Goal: Ask a question

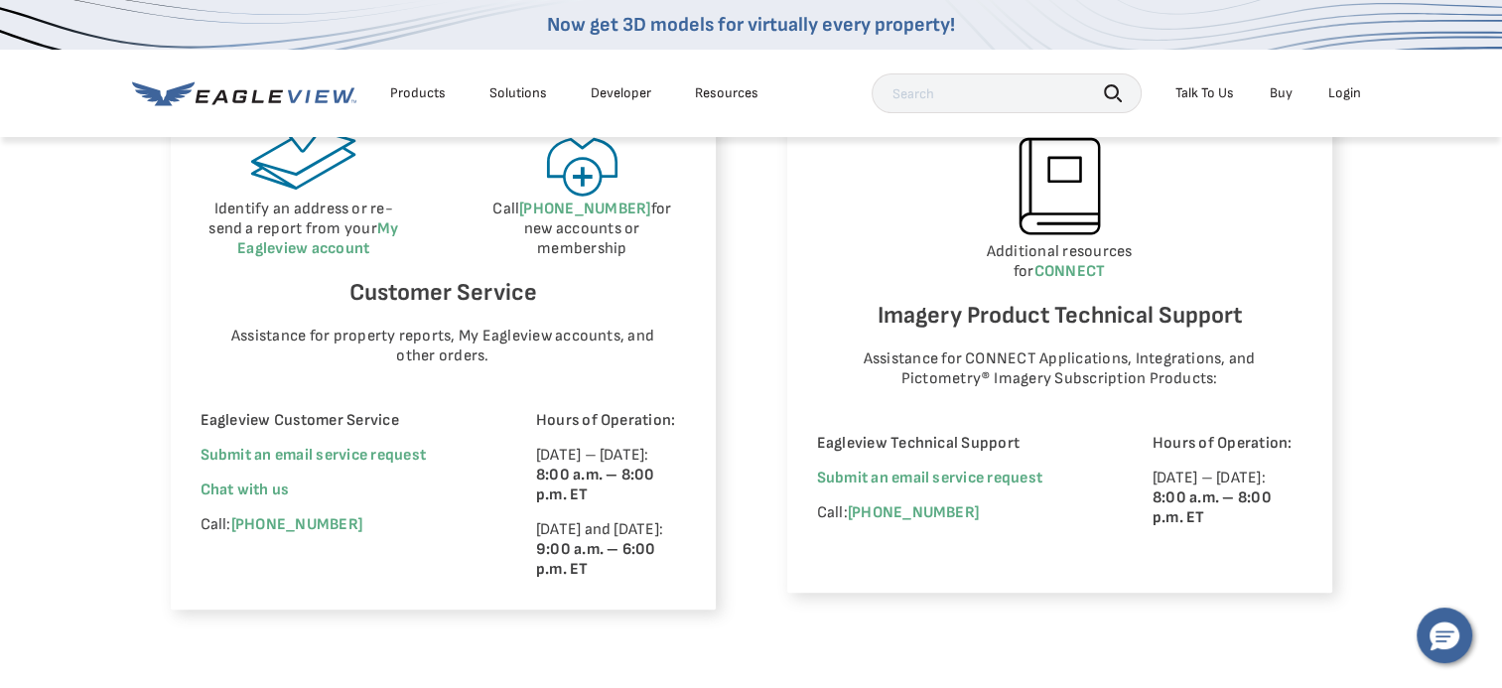
scroll to position [1214, 0]
click at [266, 488] on span "Chat with us" at bounding box center [245, 488] width 89 height 19
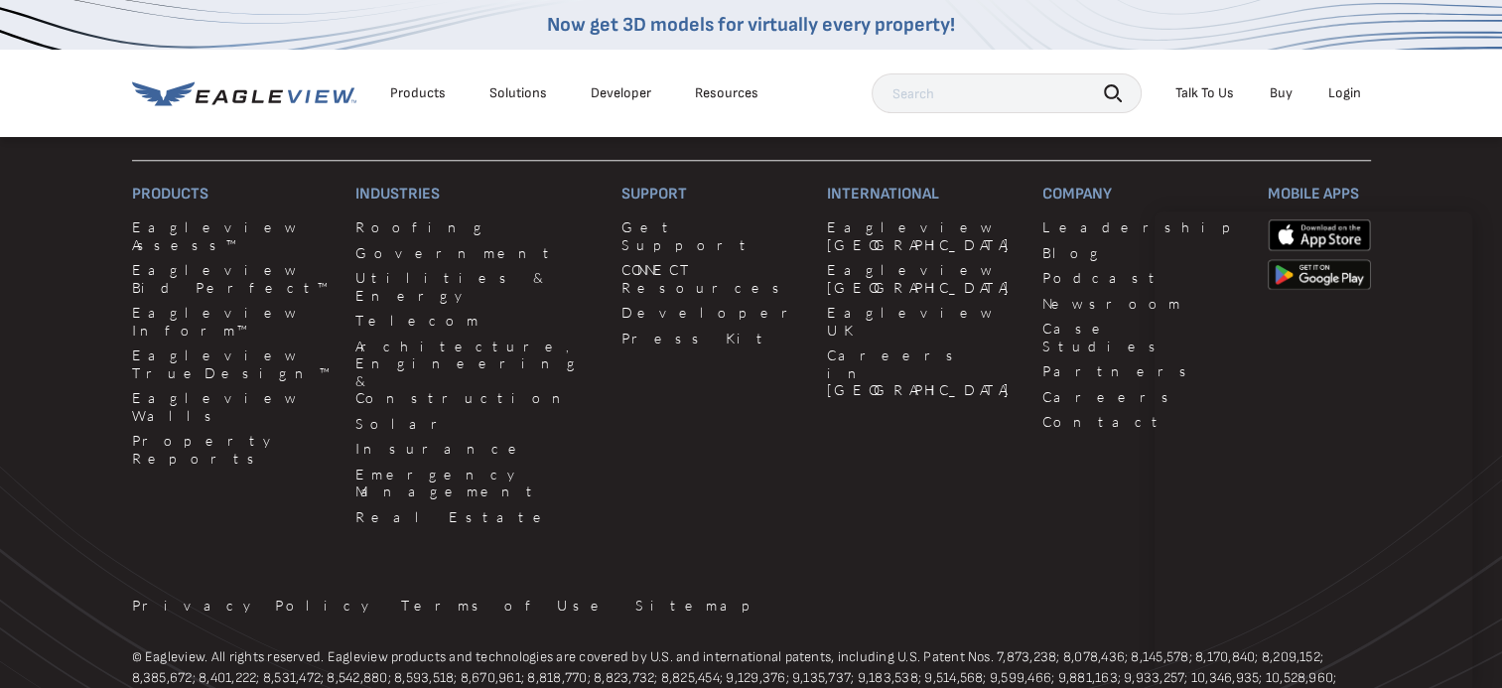
scroll to position [2022, 0]
